Goal: Transaction & Acquisition: Purchase product/service

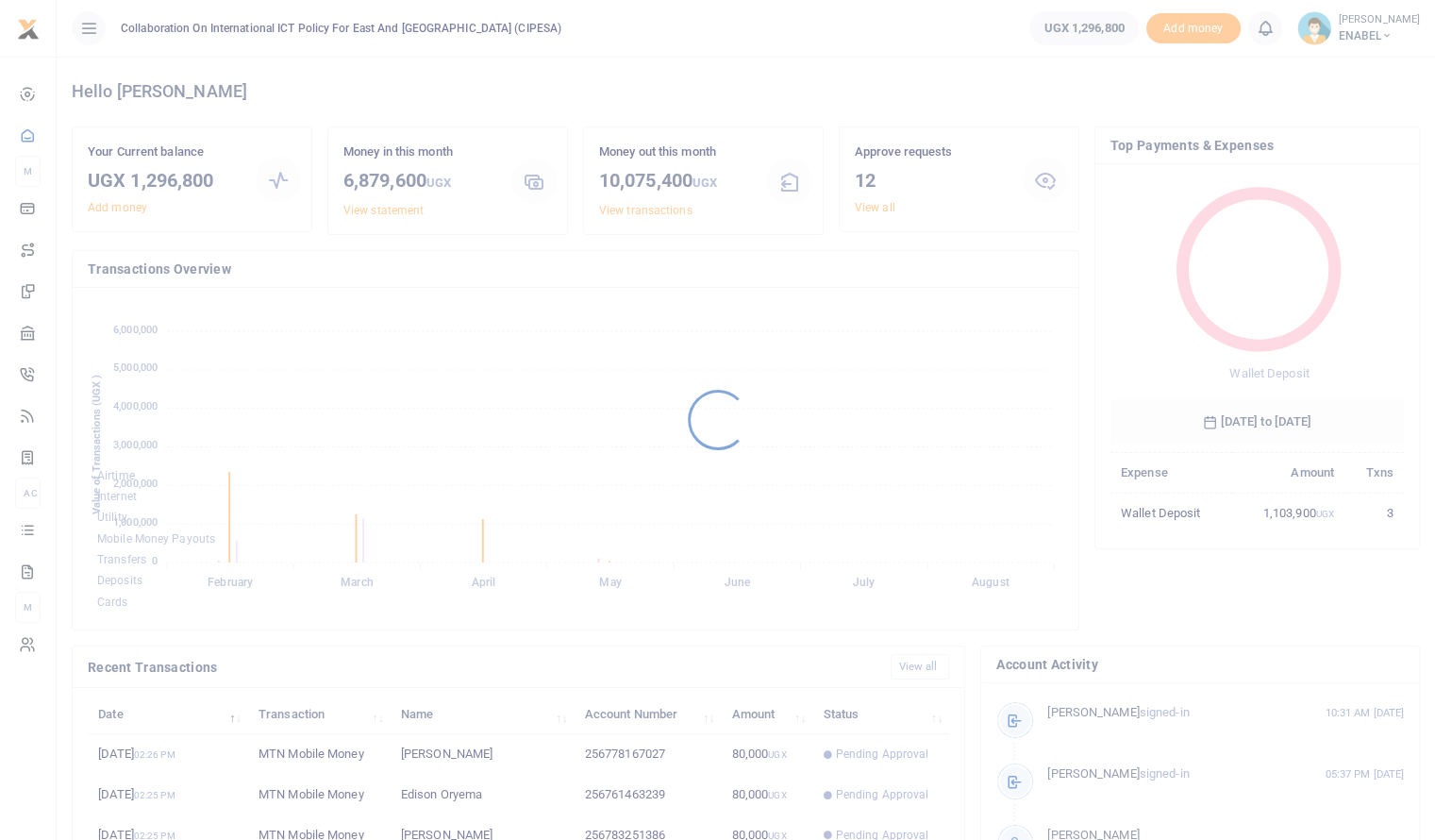
scroll to position [250, 280]
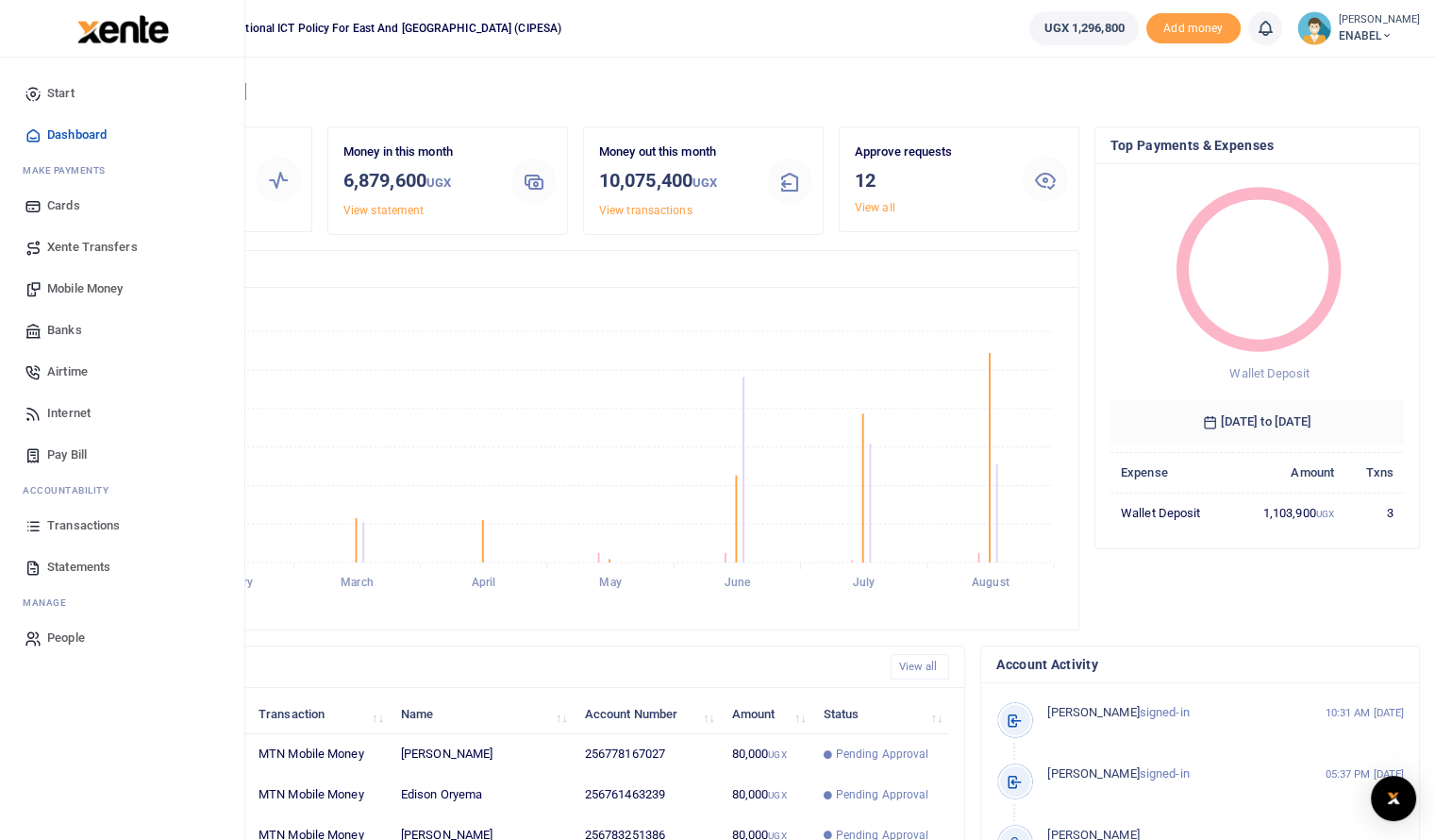
click at [75, 285] on span "Mobile Money" at bounding box center [85, 289] width 75 height 19
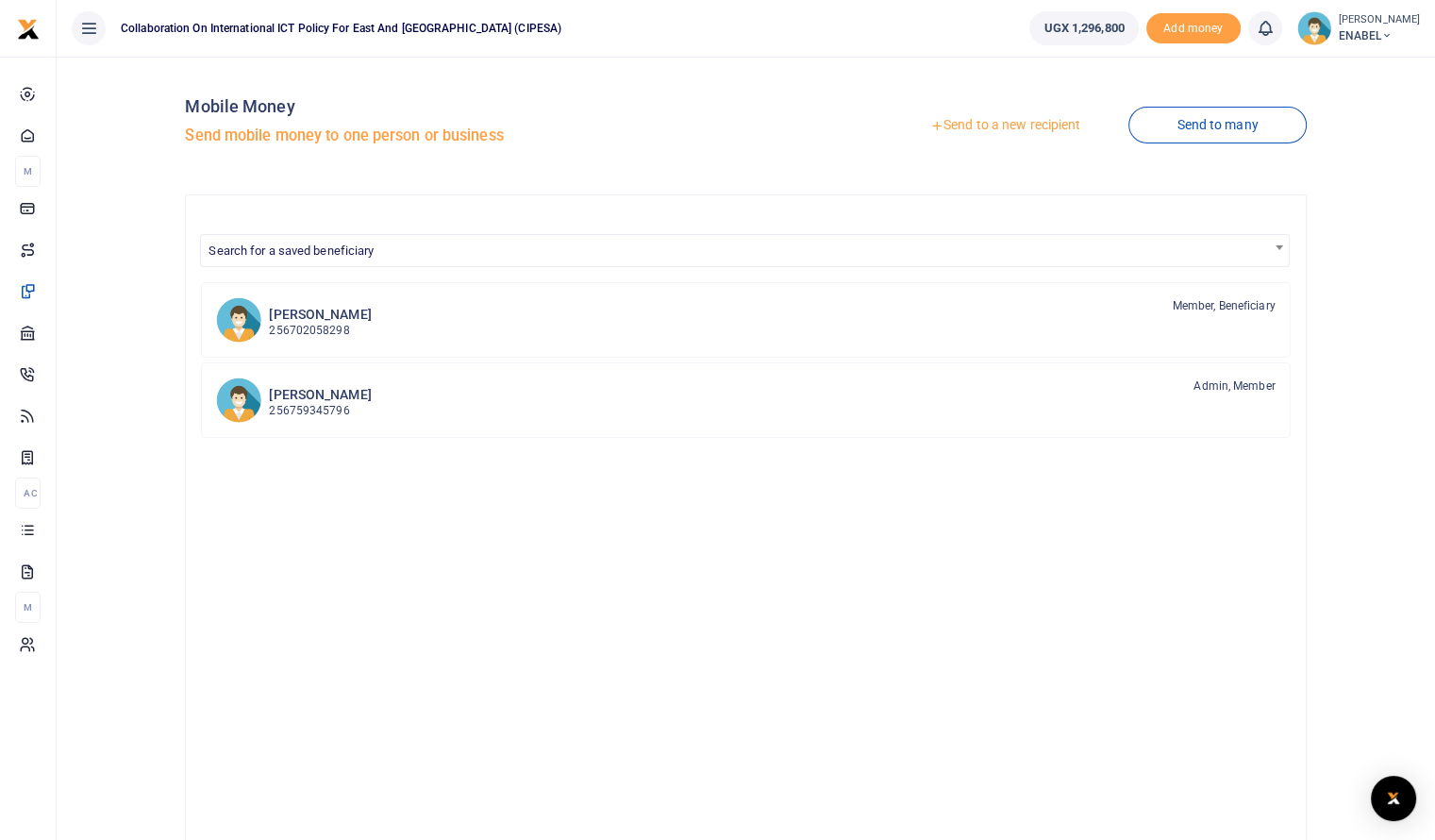
click at [1017, 131] on link "Send to a new recipient" at bounding box center [1006, 125] width 246 height 34
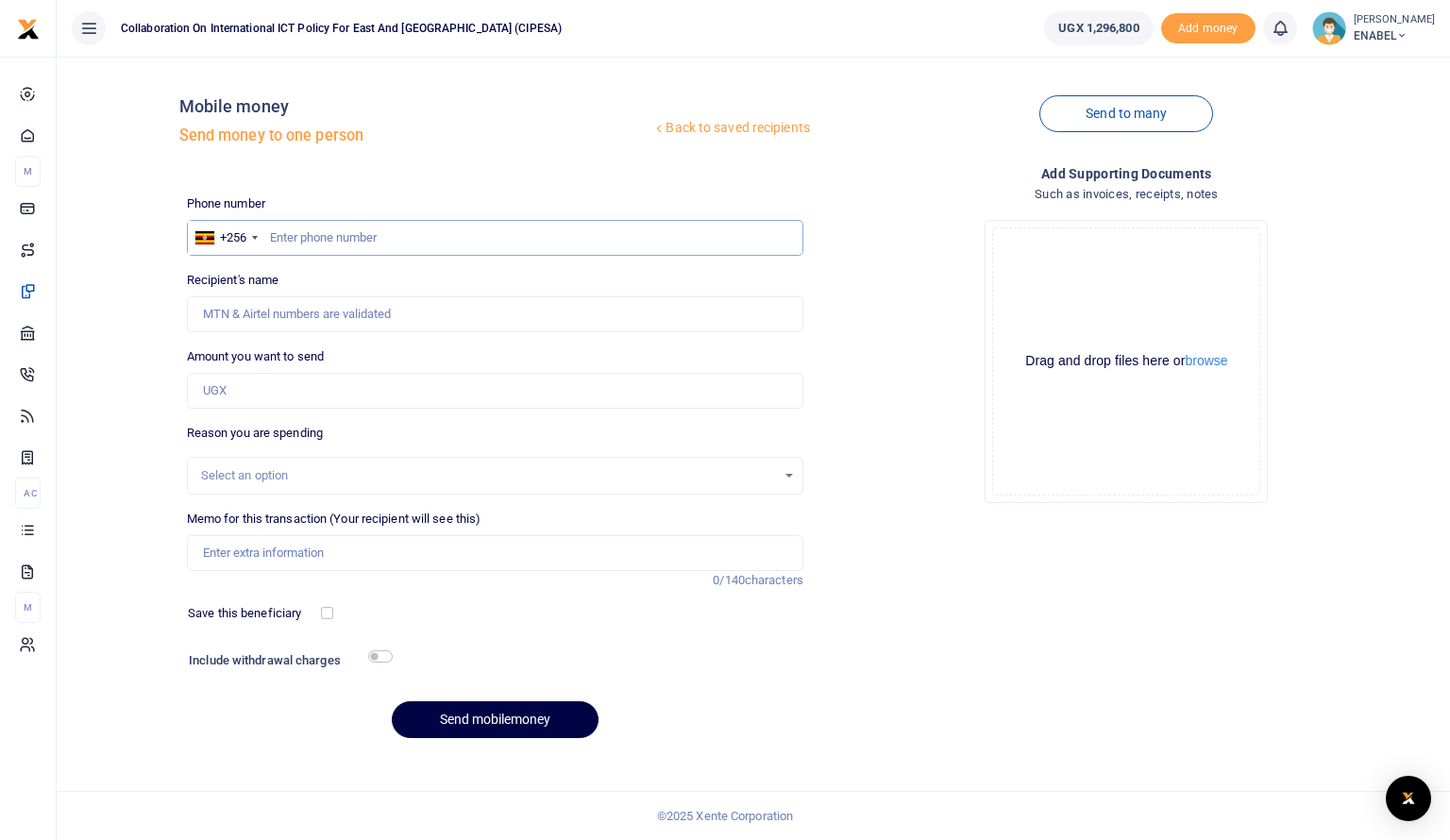
click at [362, 240] on input "text" at bounding box center [494, 238] width 616 height 36
type input "0766593908"
type input "Rashid Mukonyezi"
type input "0766593908"
click at [328, 384] on input "Amount you want to send" at bounding box center [494, 391] width 616 height 36
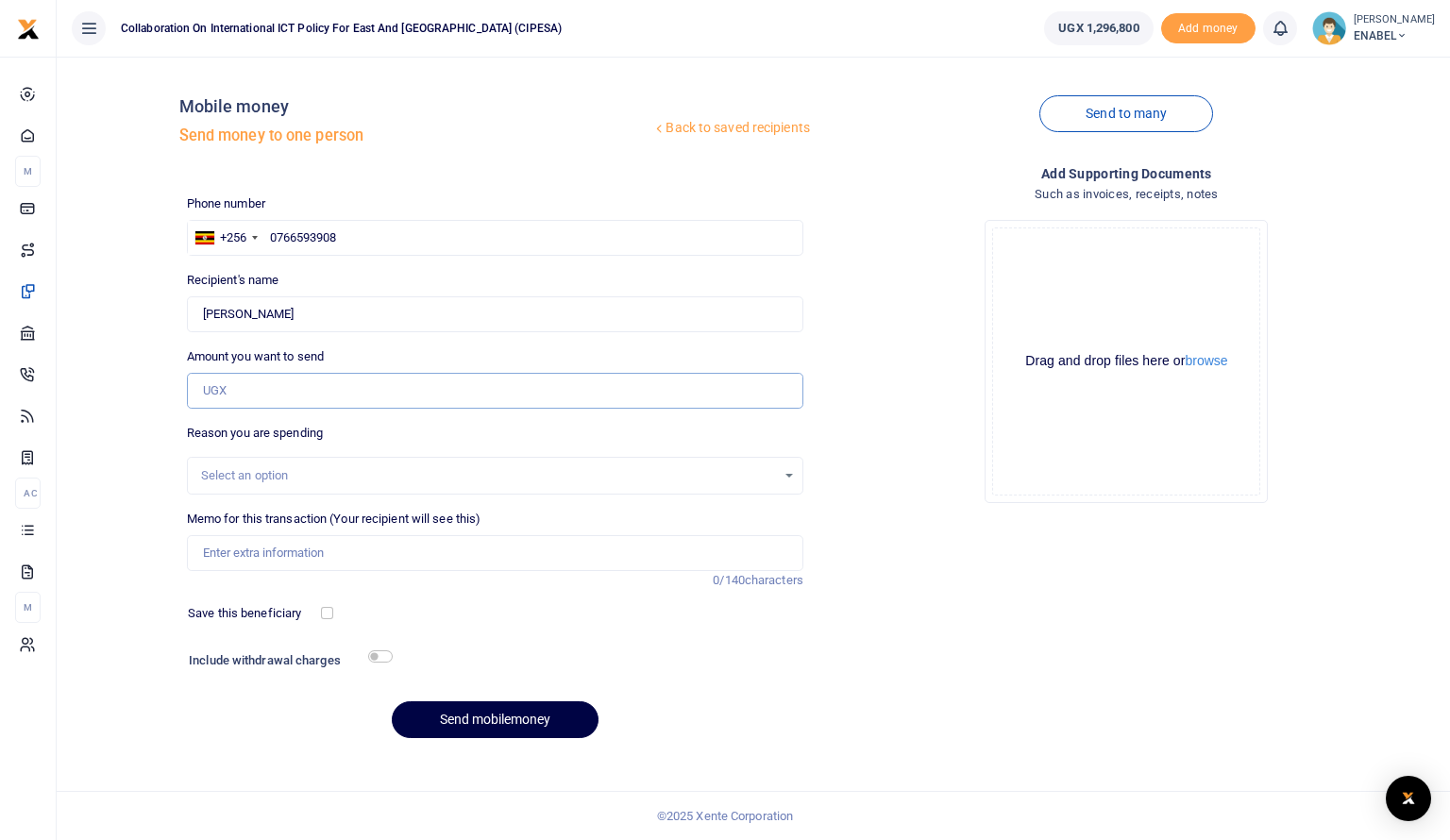
type input "80,000"
click at [340, 482] on div "Select an option" at bounding box center [488, 475] width 574 height 19
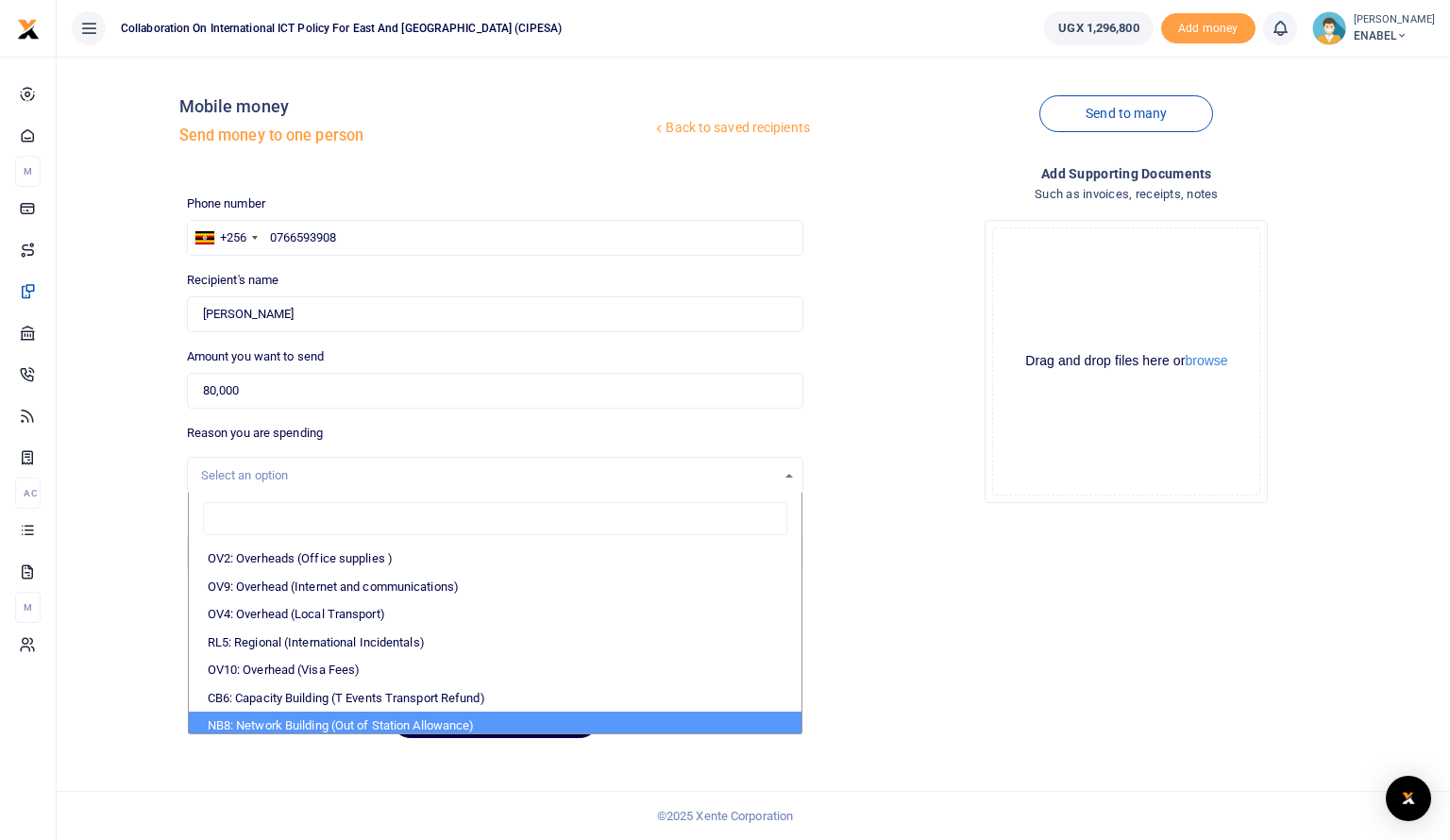
click at [367, 722] on li "NB8: Network Building (Out of Station Allowance)" at bounding box center [495, 725] width 613 height 29
select select "106"
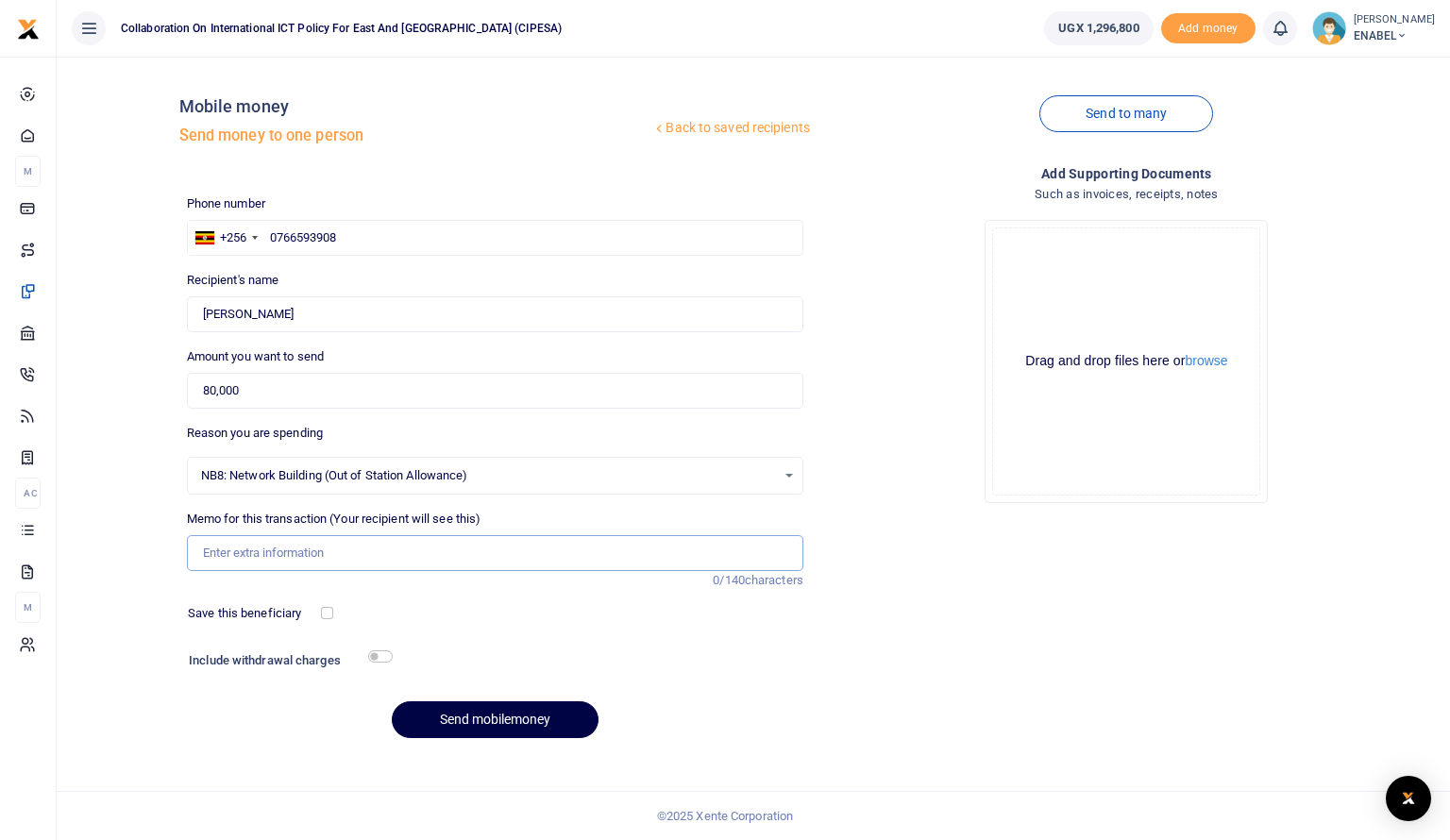
click at [328, 552] on input "Memo for this transaction (Your recipient will see this)" at bounding box center [494, 553] width 616 height 36
type input "Honorarium to Panelist for attending a radio talk show on advancing respect for…"
click at [619, 542] on input "Honorarium to Panelist for attending a radio talk show on advancing respect for…" at bounding box center [494, 553] width 616 height 36
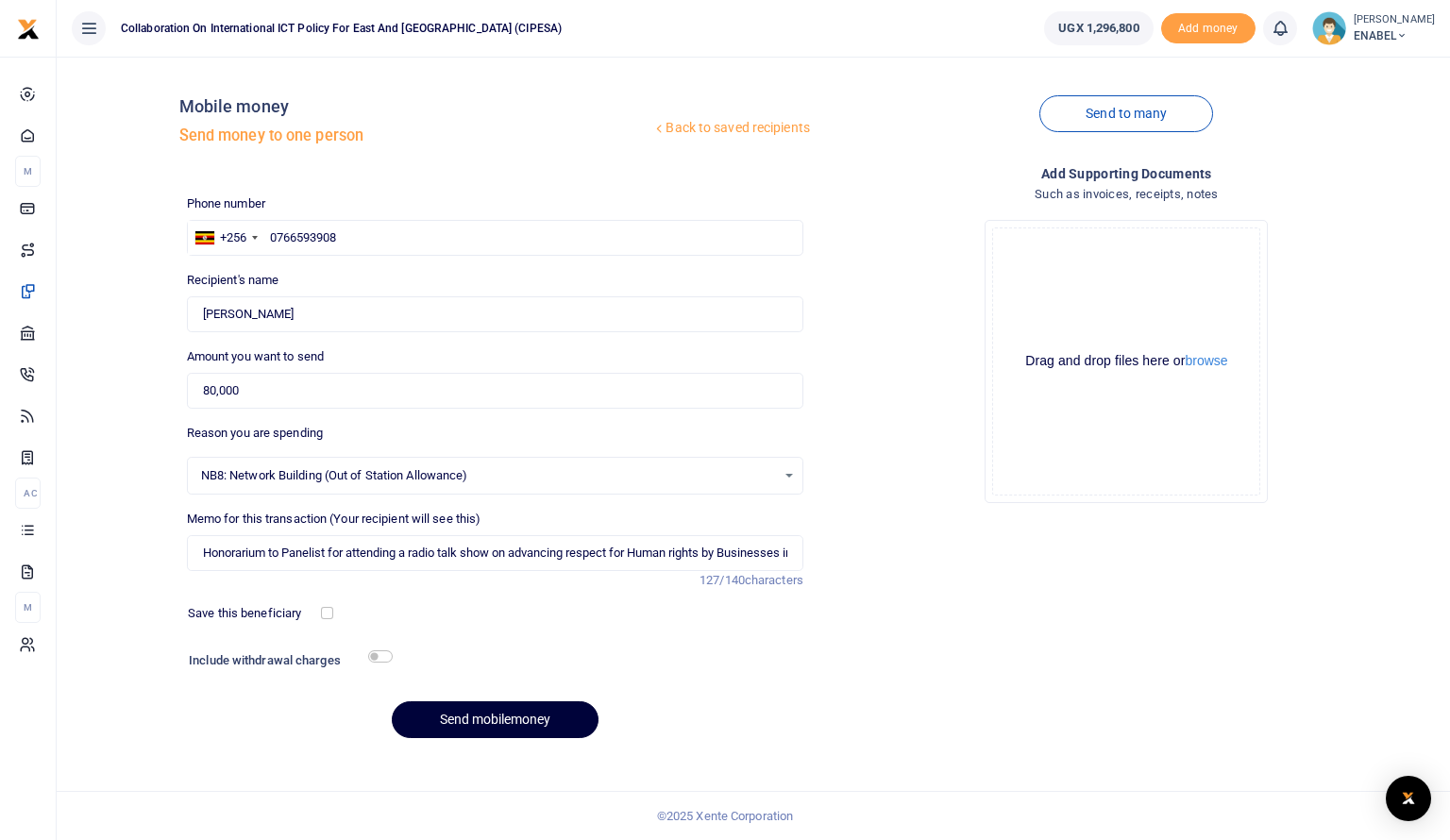
click at [478, 726] on button "Send mobilemoney" at bounding box center [495, 719] width 206 height 37
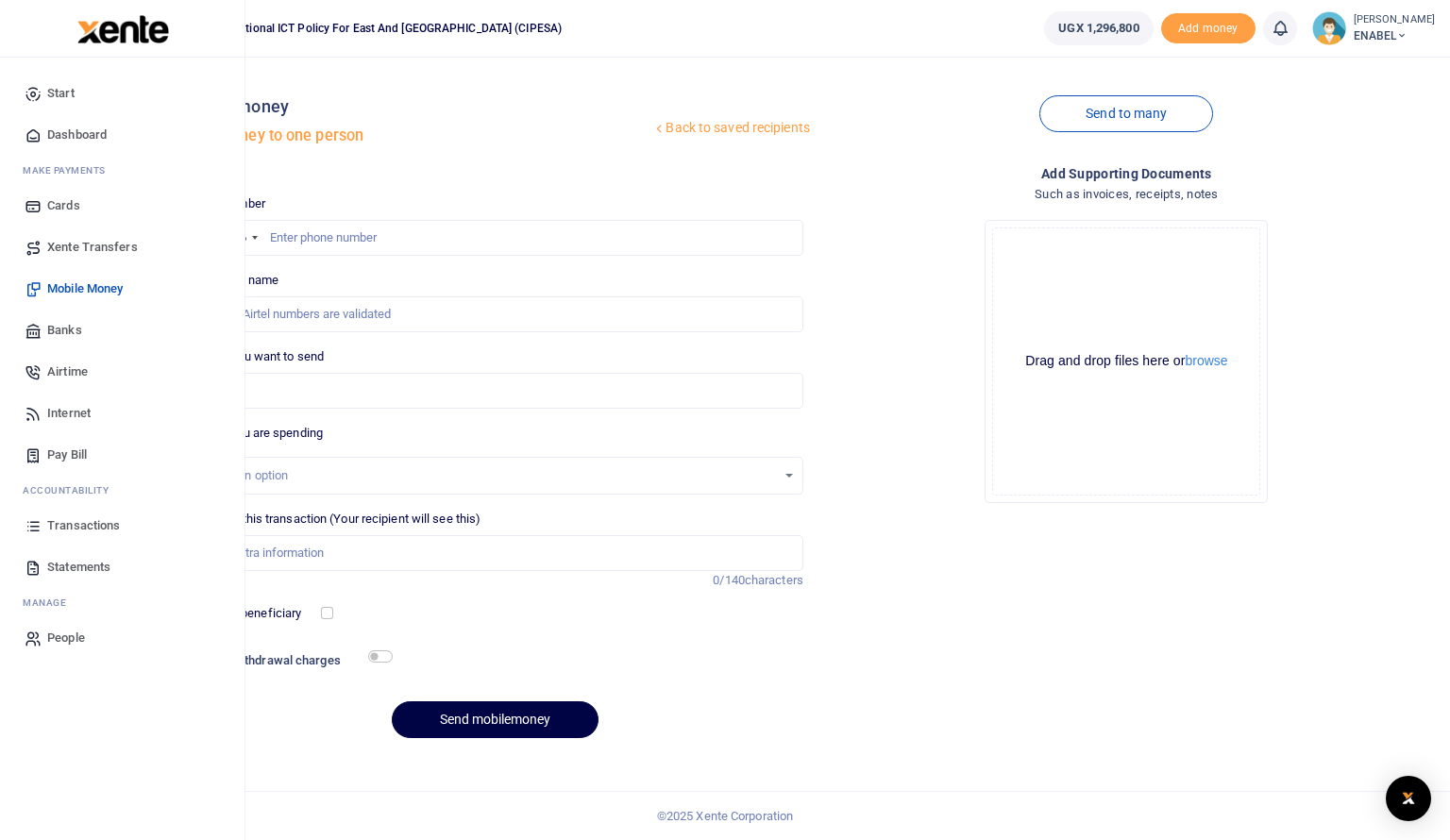
click at [76, 136] on span "Dashboard" at bounding box center [77, 135] width 60 height 19
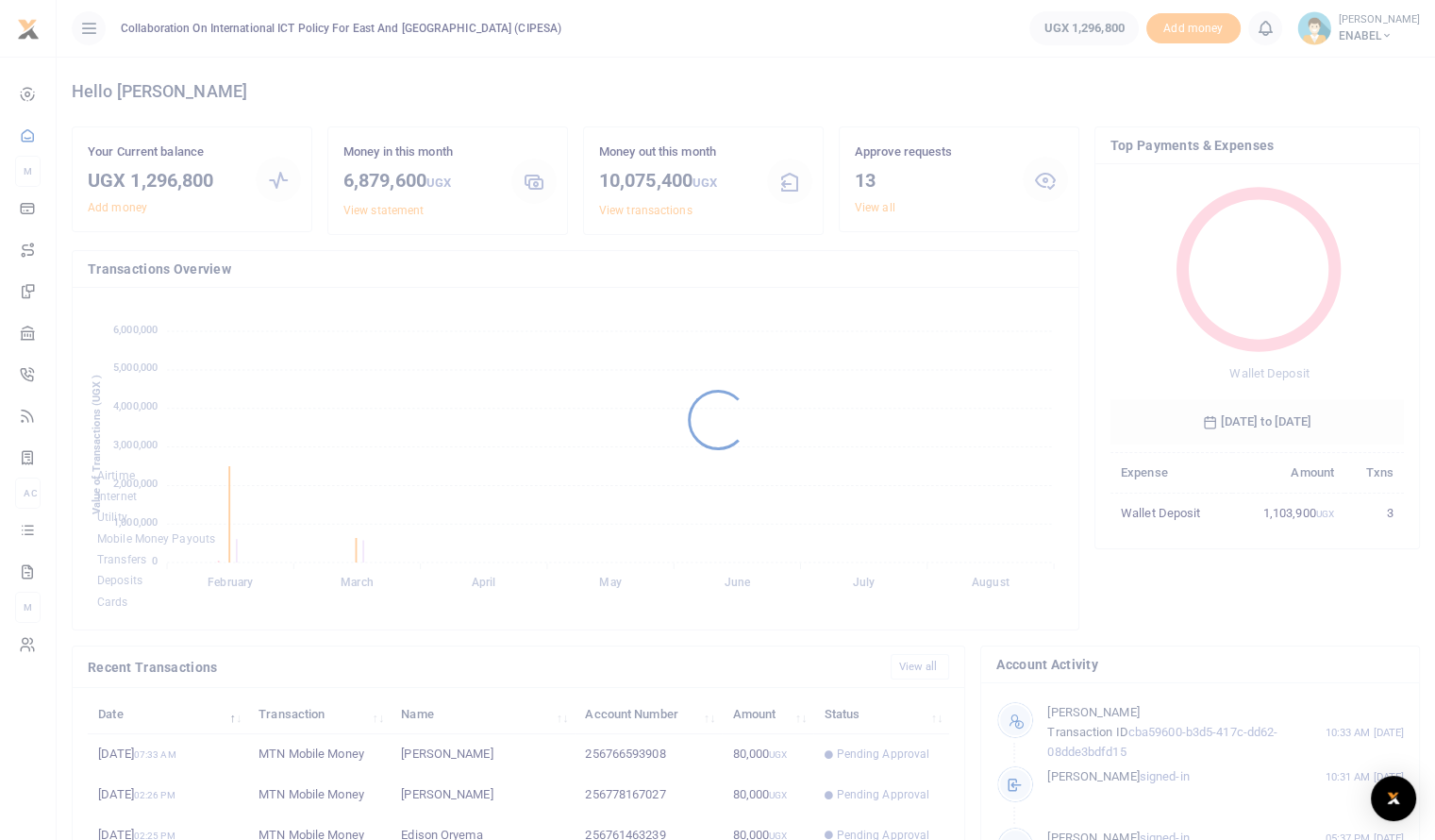
scroll to position [15, 15]
